Goal: Information Seeking & Learning: Learn about a topic

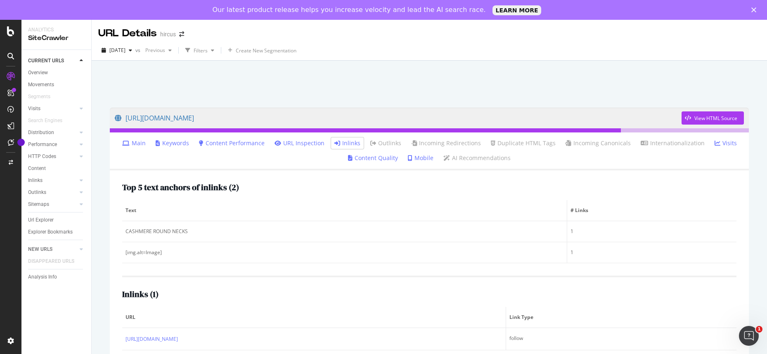
scroll to position [26, 0]
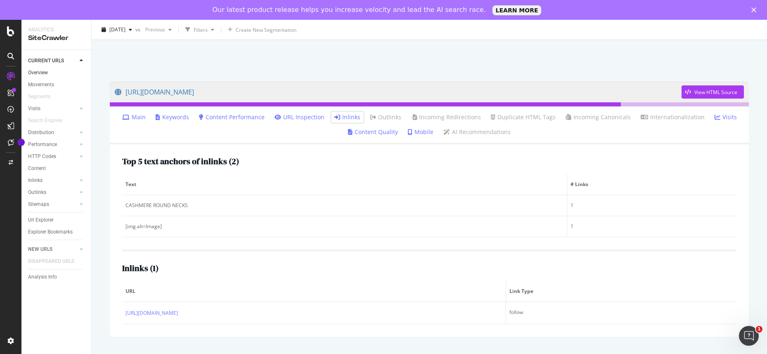
click at [60, 75] on link "Overview" at bounding box center [56, 72] width 57 height 9
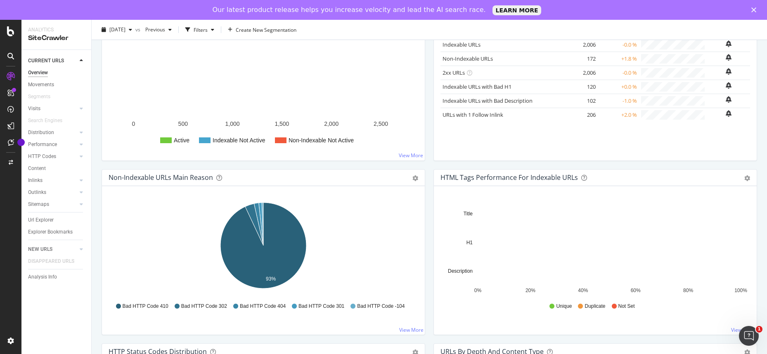
scroll to position [150, 0]
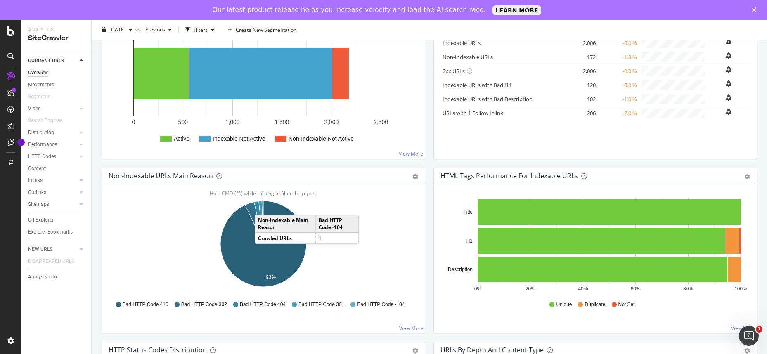
click at [263, 206] on icon "A chart." at bounding box center [263, 222] width 2 height 43
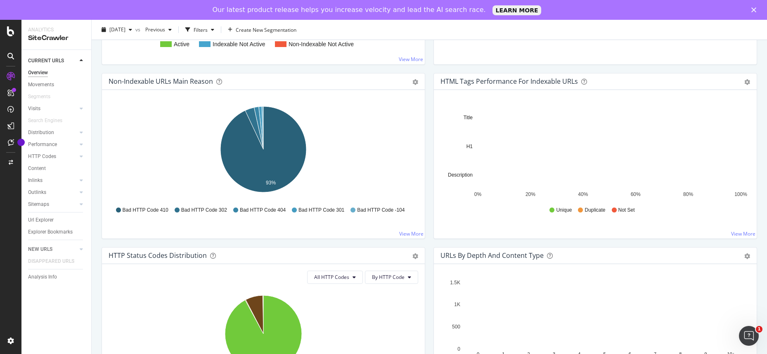
scroll to position [206, 0]
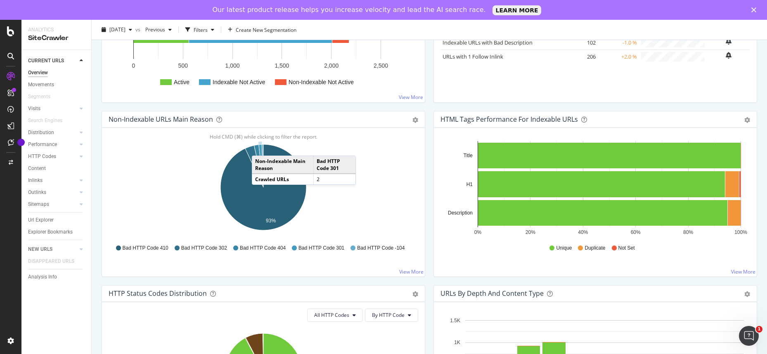
click at [260, 147] on icon "A chart." at bounding box center [261, 165] width 5 height 43
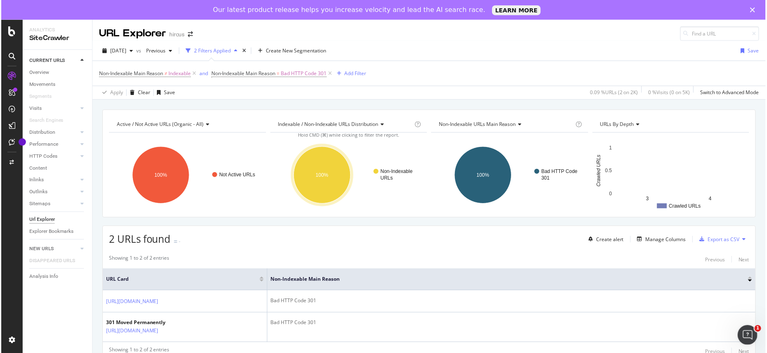
scroll to position [17, 0]
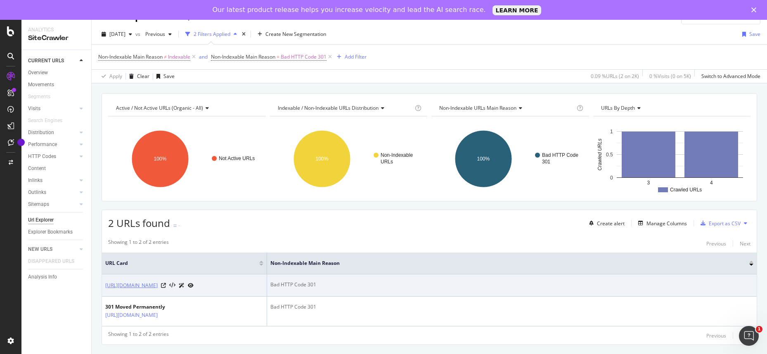
click at [158, 283] on link "https://www.hircus.fr/55-pulls-cachemire-femme" at bounding box center [131, 285] width 52 height 8
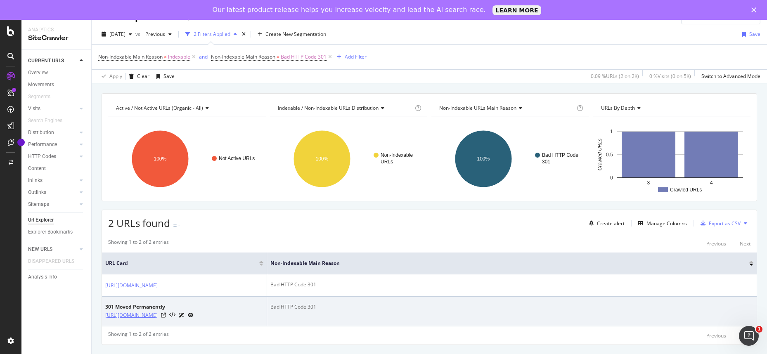
click at [158, 313] on link "http://www.hircus.fr/29-pull-cachemire-homme" at bounding box center [131, 315] width 52 height 8
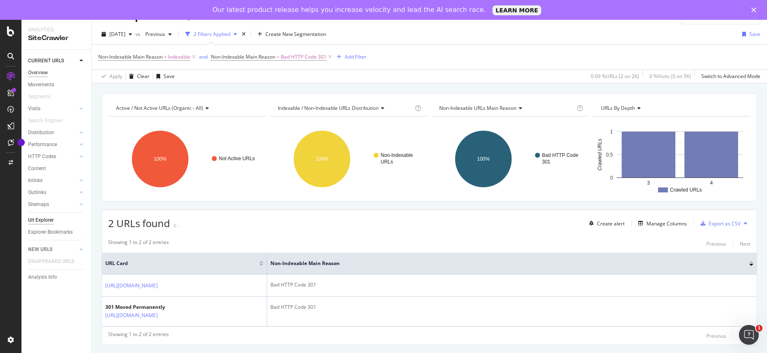
click at [44, 68] on div "Overview" at bounding box center [38, 72] width 20 height 9
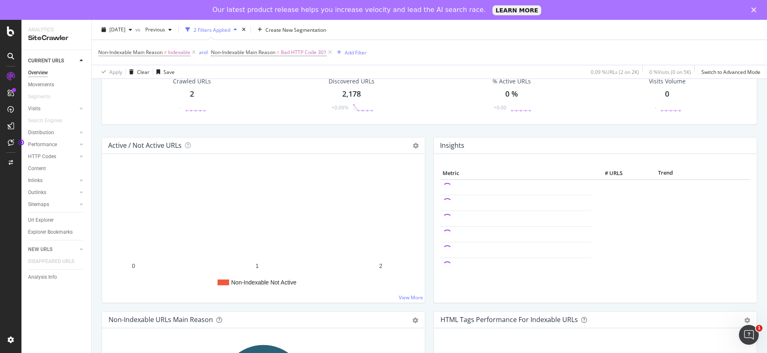
scroll to position [6, 0]
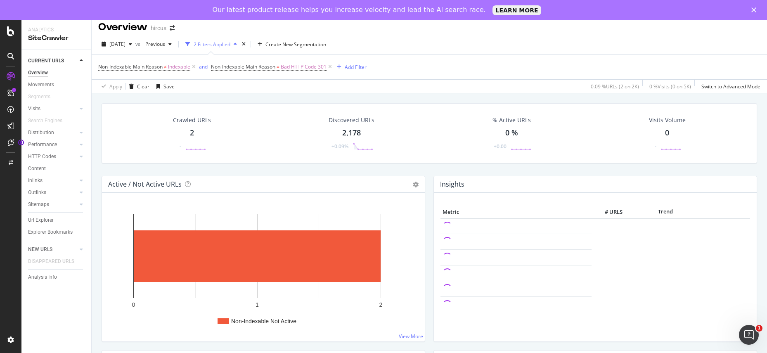
click at [47, 72] on div "Overview" at bounding box center [38, 72] width 20 height 9
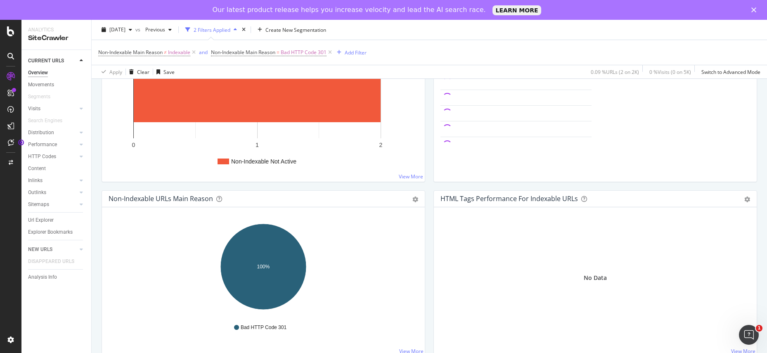
scroll to position [193, 0]
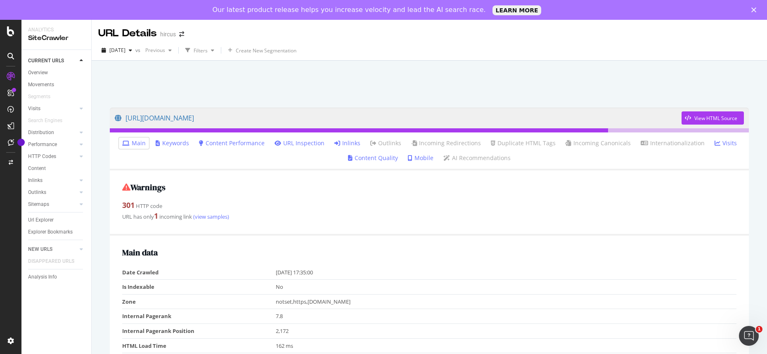
scroll to position [0, 0]
click at [355, 144] on link "Inlinks" at bounding box center [347, 143] width 26 height 8
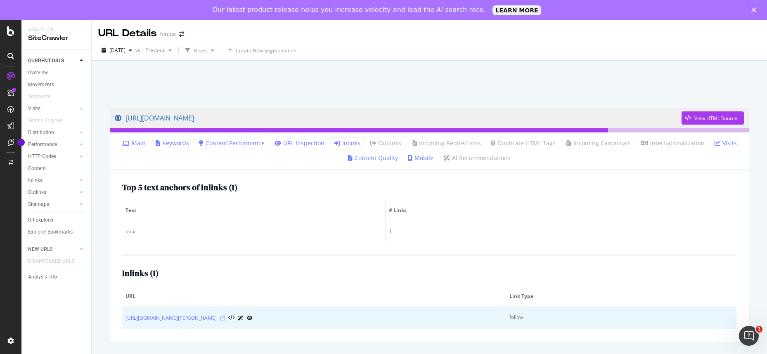
click at [225, 317] on icon at bounding box center [222, 318] width 5 height 5
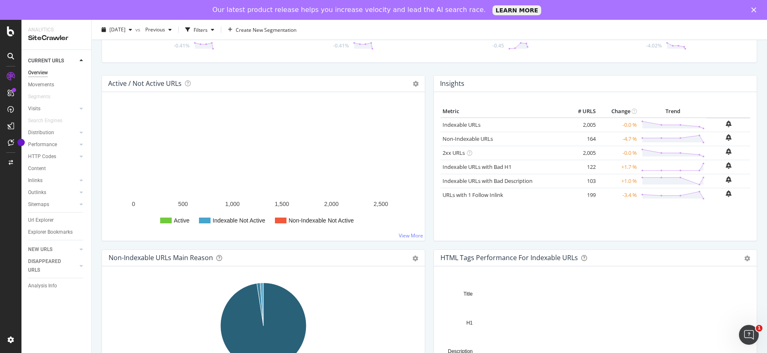
scroll to position [150, 0]
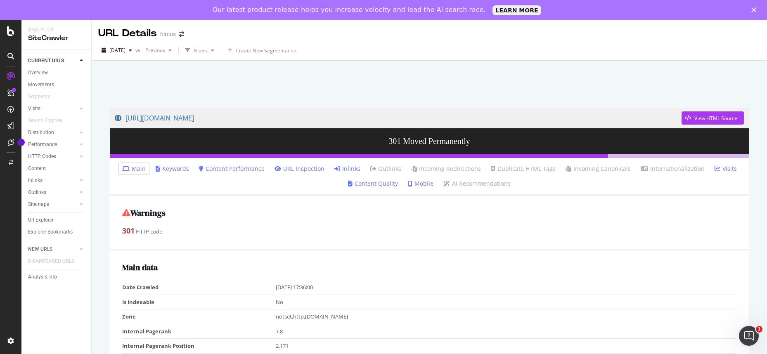
click at [347, 170] on link "Inlinks" at bounding box center [347, 169] width 26 height 8
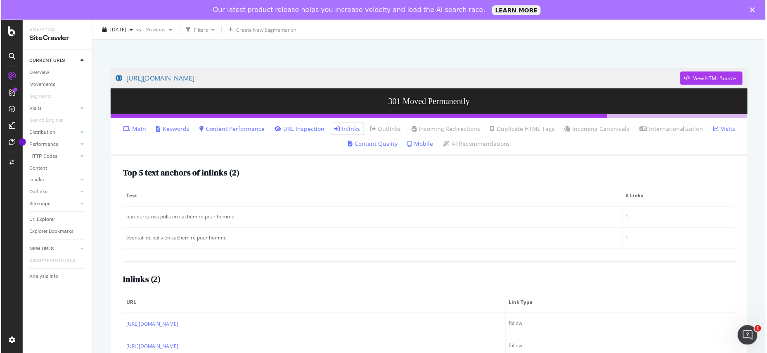
scroll to position [45, 0]
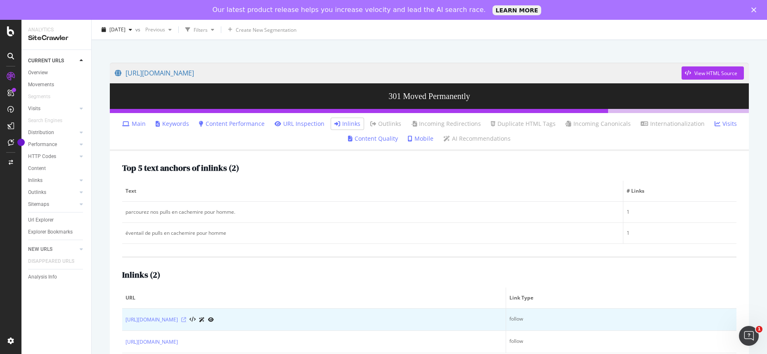
click at [186, 321] on icon at bounding box center [183, 319] width 5 height 5
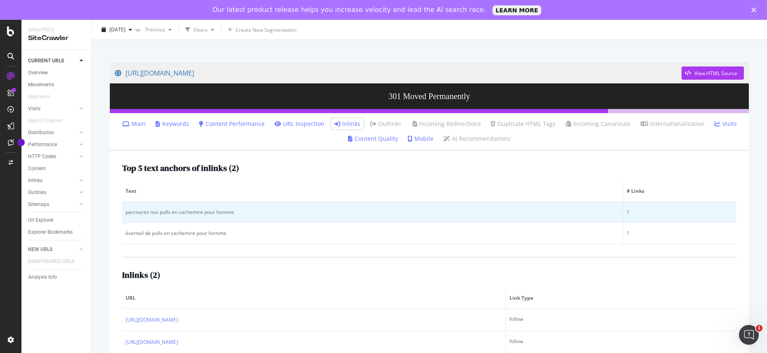
scroll to position [46, 0]
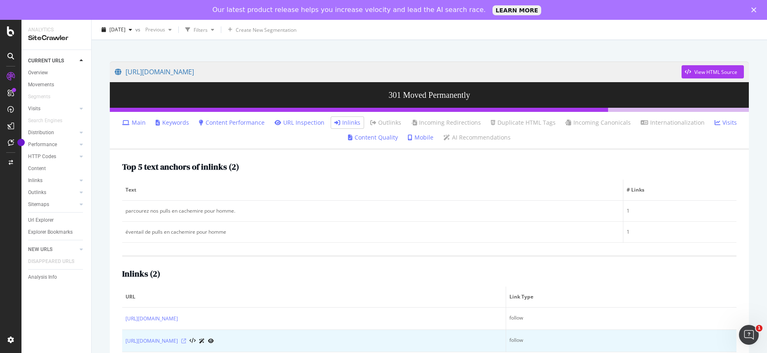
click at [186, 341] on icon at bounding box center [183, 340] width 5 height 5
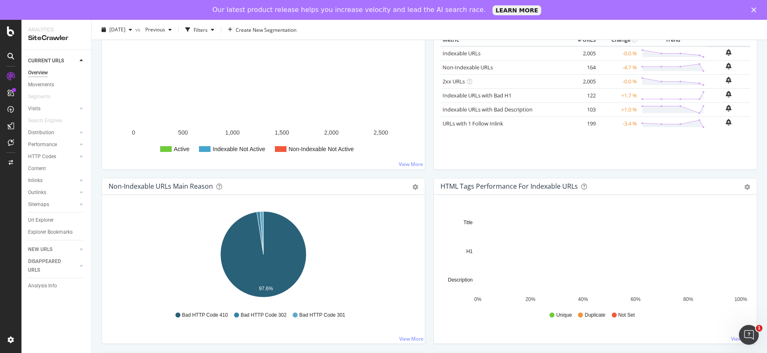
scroll to position [184, 0]
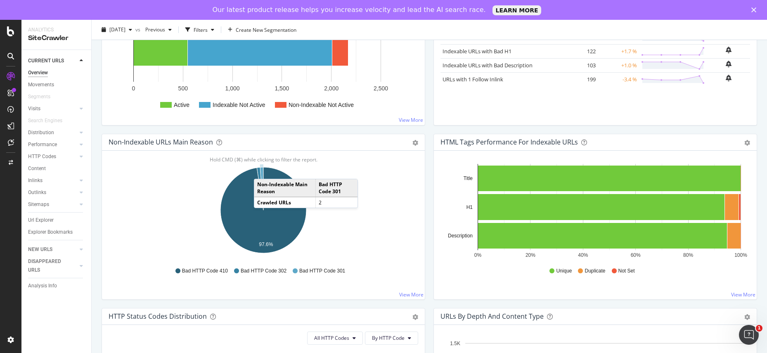
click at [262, 170] on icon "A chart." at bounding box center [261, 188] width 3 height 43
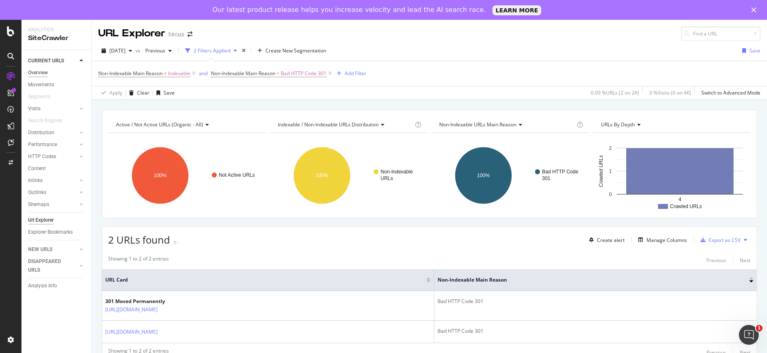
click at [35, 71] on div "Overview" at bounding box center [38, 72] width 20 height 9
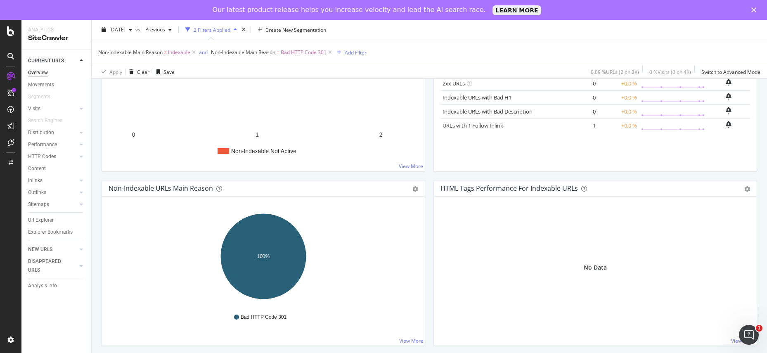
scroll to position [177, 0]
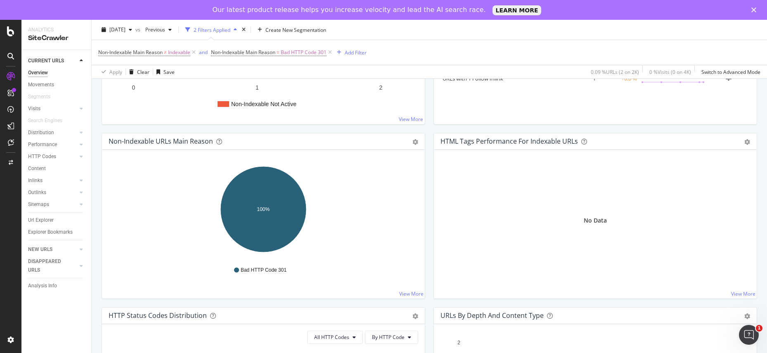
scroll to position [224, 0]
click at [37, 133] on div "Distribution" at bounding box center [41, 132] width 26 height 9
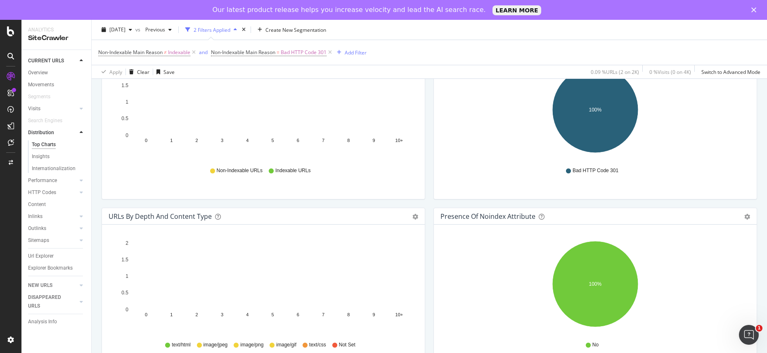
scroll to position [505, 0]
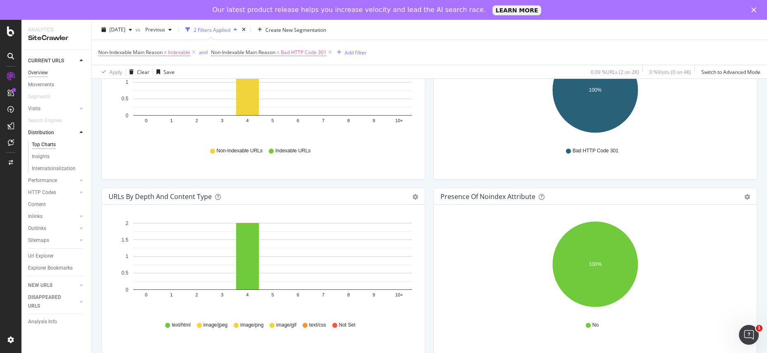
click at [42, 68] on div "Overview" at bounding box center [38, 72] width 20 height 9
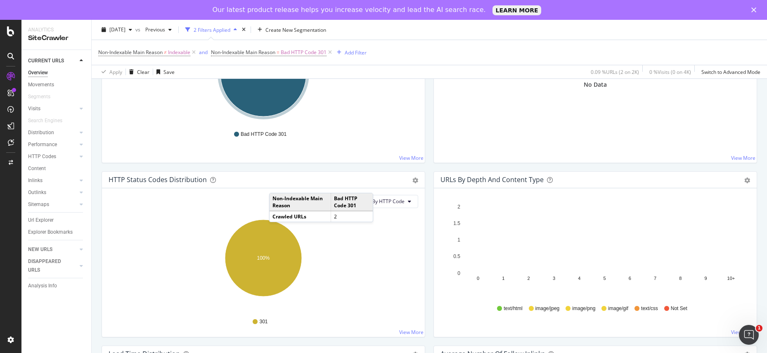
scroll to position [414, 0]
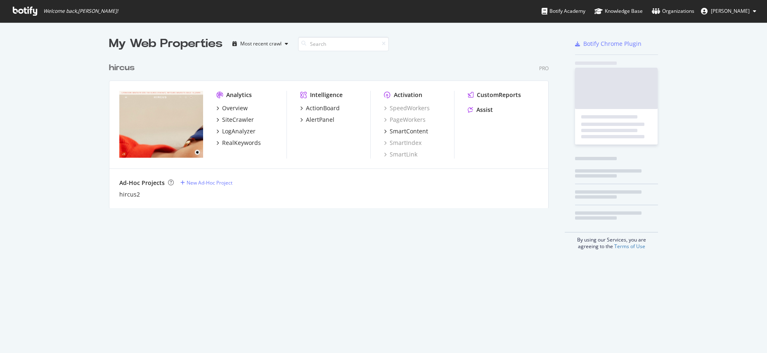
scroll to position [156, 446]
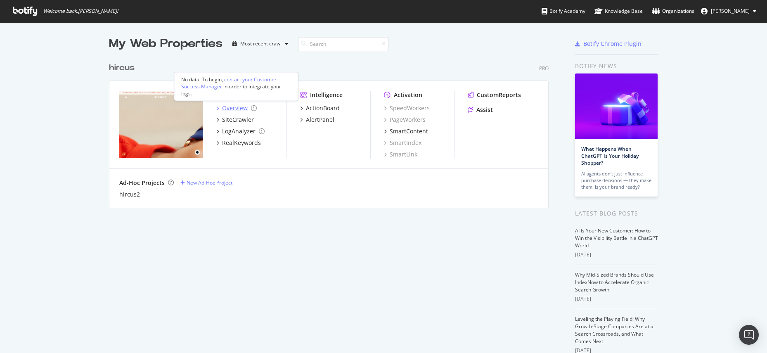
click at [234, 106] on div "Overview" at bounding box center [235, 108] width 26 height 8
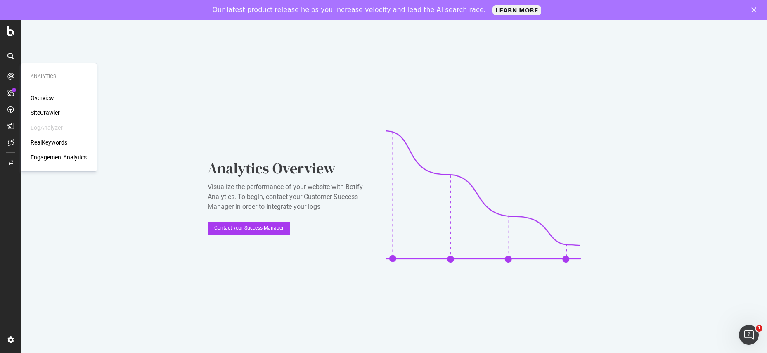
click at [50, 94] on div "Overview" at bounding box center [43, 98] width 24 height 8
click at [44, 116] on div "SiteCrawler" at bounding box center [45, 113] width 29 height 8
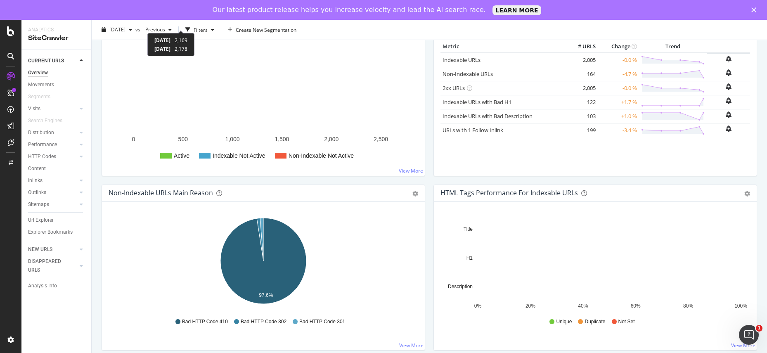
scroll to position [196, 0]
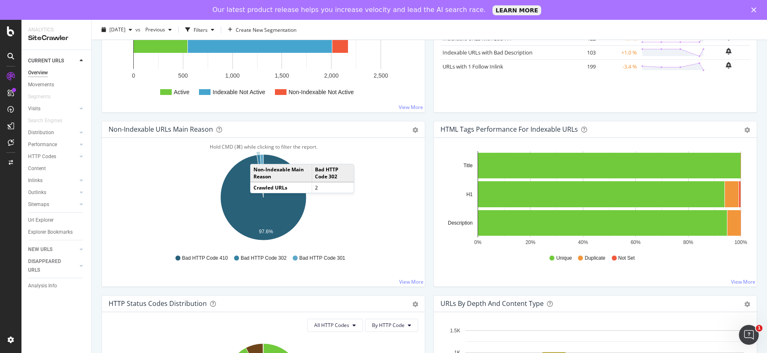
click at [258, 156] on icon "A chart." at bounding box center [260, 175] width 7 height 43
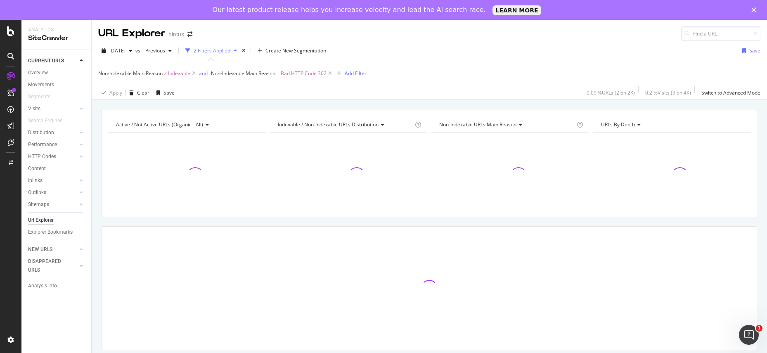
scroll to position [6, 0]
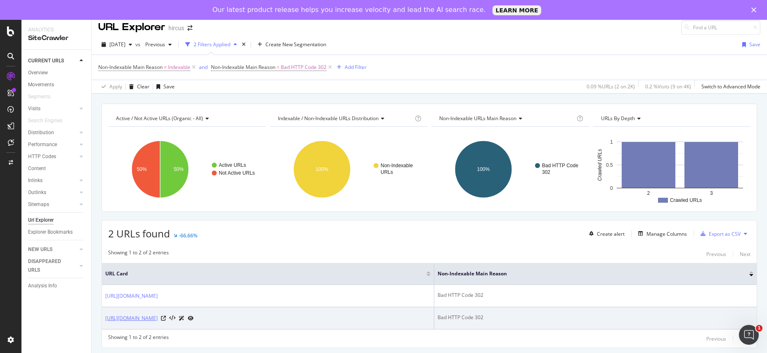
click at [158, 319] on link "[URL][DOMAIN_NAME]" at bounding box center [131, 318] width 52 height 8
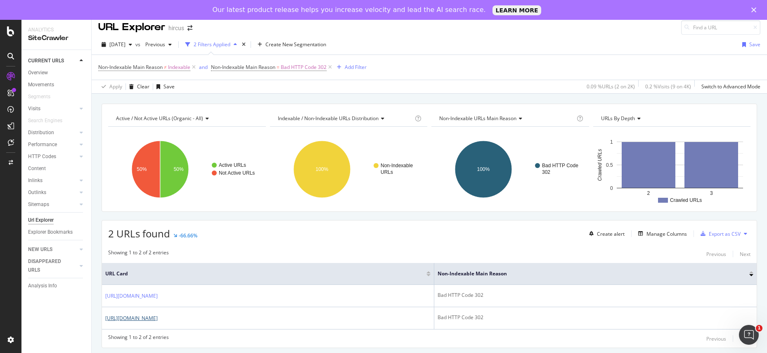
scroll to position [10, 0]
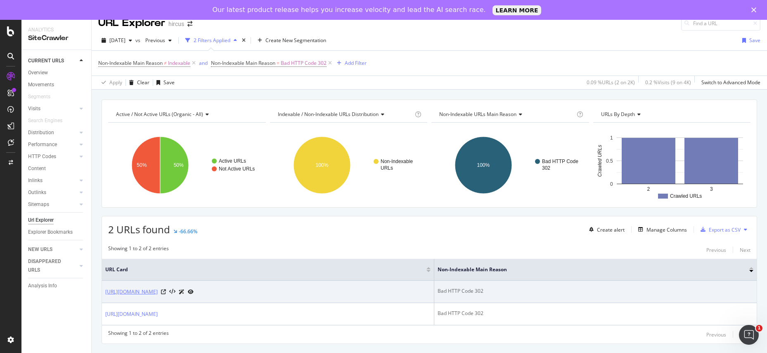
click at [158, 289] on link "https://www.hircus.fr/en/162-men-grey-cashmere-sweater" at bounding box center [131, 292] width 52 height 8
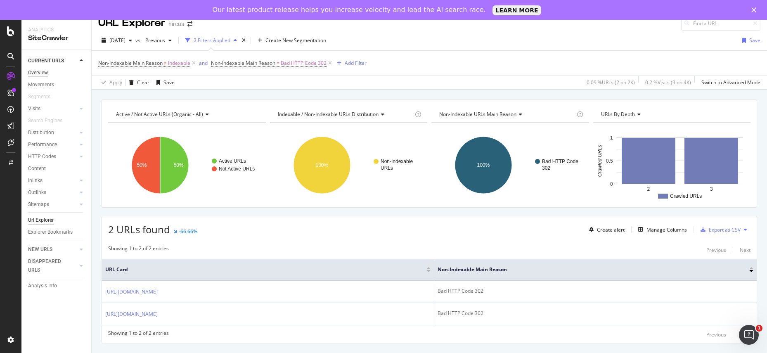
click at [35, 71] on div "Overview" at bounding box center [38, 72] width 20 height 9
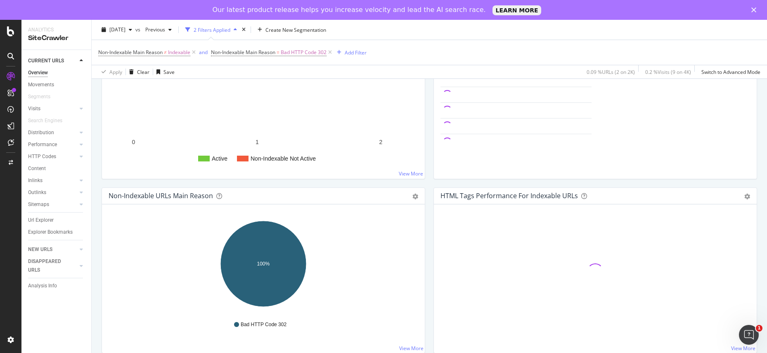
scroll to position [171, 0]
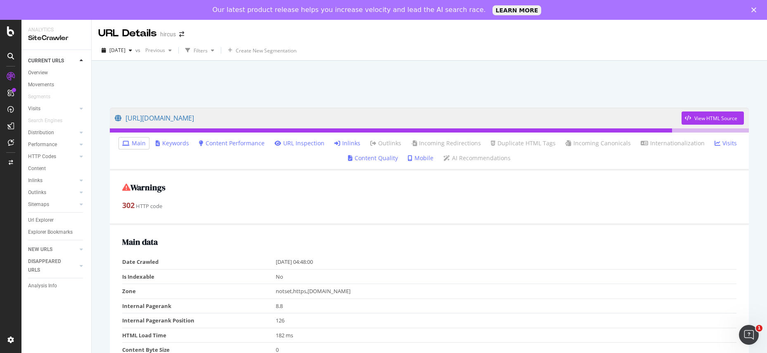
click at [359, 144] on link "Inlinks" at bounding box center [347, 143] width 26 height 8
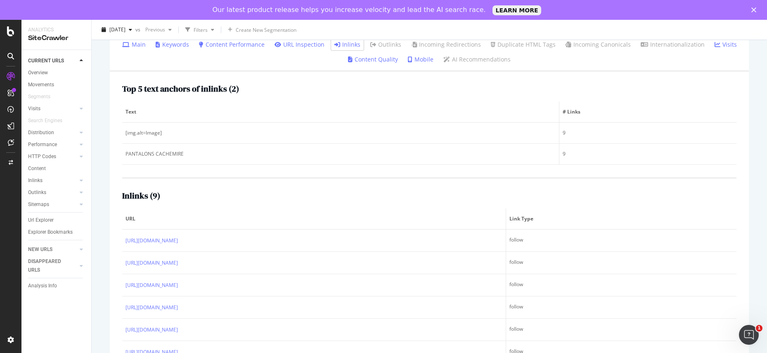
scroll to position [93, 0]
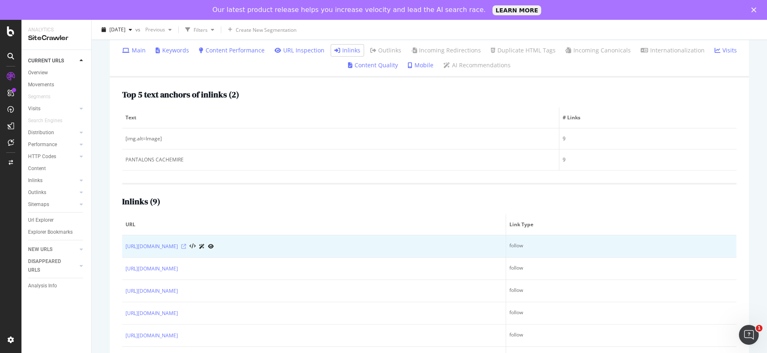
click at [186, 246] on icon at bounding box center [183, 246] width 5 height 5
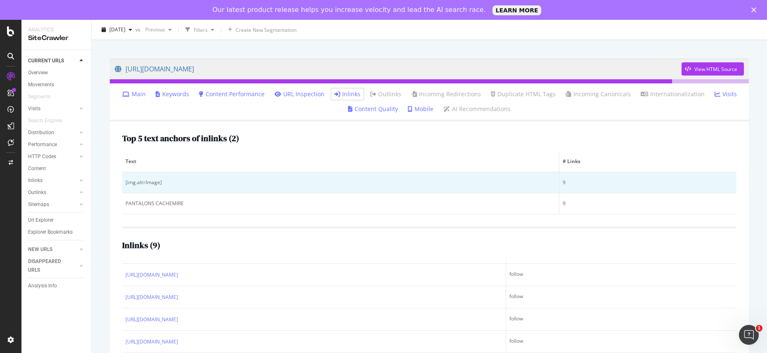
scroll to position [0, 0]
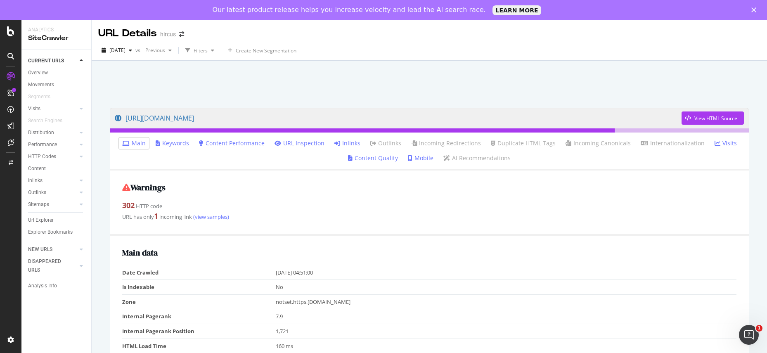
click at [358, 142] on link "Inlinks" at bounding box center [347, 143] width 26 height 8
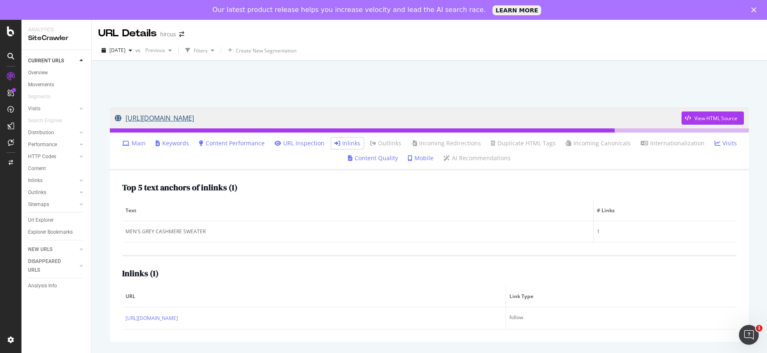
click at [274, 114] on link "https://www.hircus.fr/en/162-men-grey-cashmere-sweater" at bounding box center [398, 118] width 566 height 21
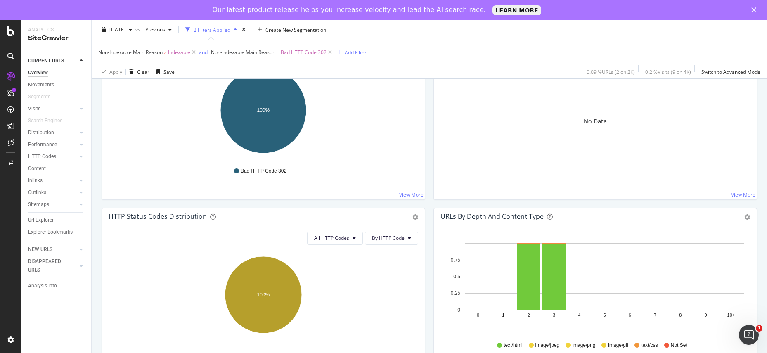
scroll to position [225, 0]
